Goal: Navigation & Orientation: Find specific page/section

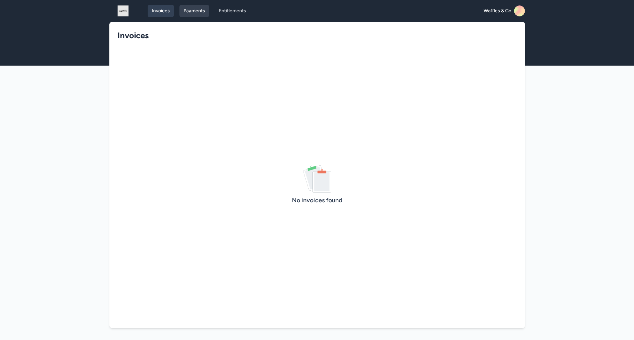
click at [192, 12] on link "Payments" at bounding box center [195, 11] width 30 height 12
click at [231, 13] on link "Entitlements" at bounding box center [233, 11] width 36 height 12
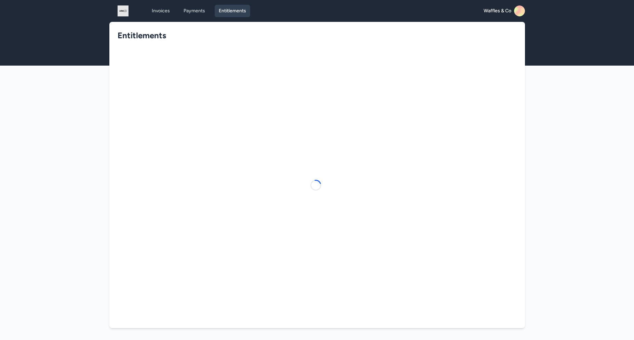
click at [521, 11] on icon at bounding box center [521, 13] width 13 height 14
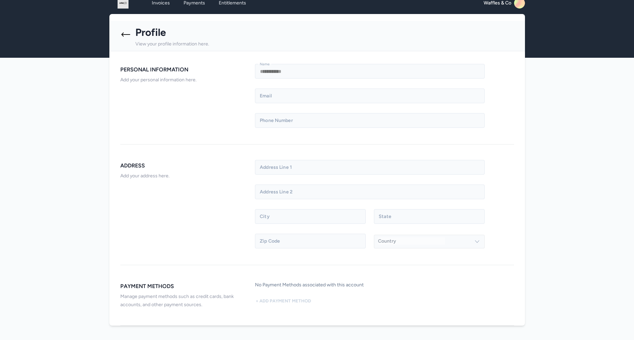
scroll to position [22, 0]
